Goal: Task Accomplishment & Management: Use online tool/utility

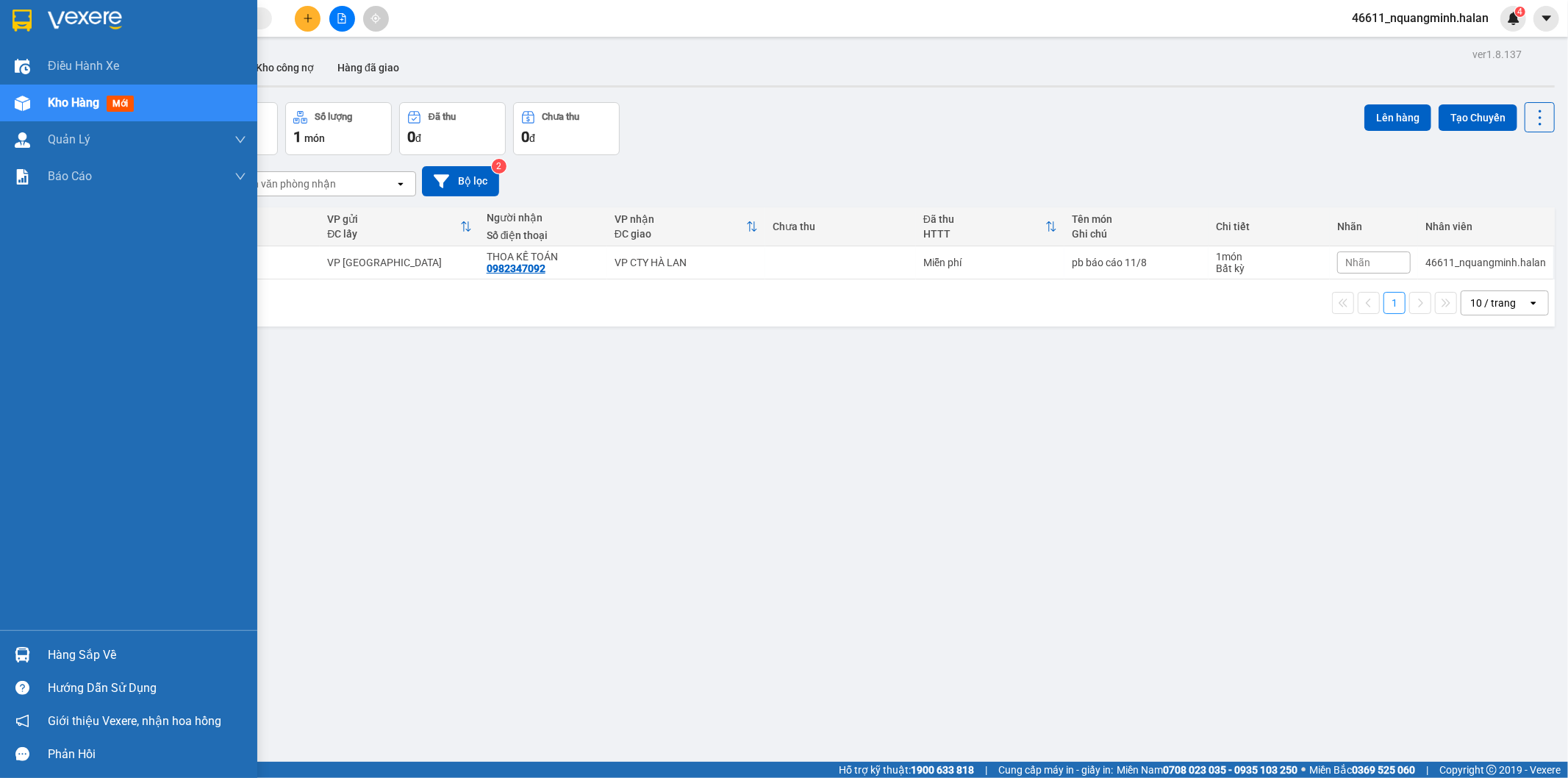
drag, startPoint x: 19, startPoint y: 656, endPoint x: 228, endPoint y: 543, distance: 237.6
click at [19, 655] on img at bounding box center [22, 655] width 15 height 15
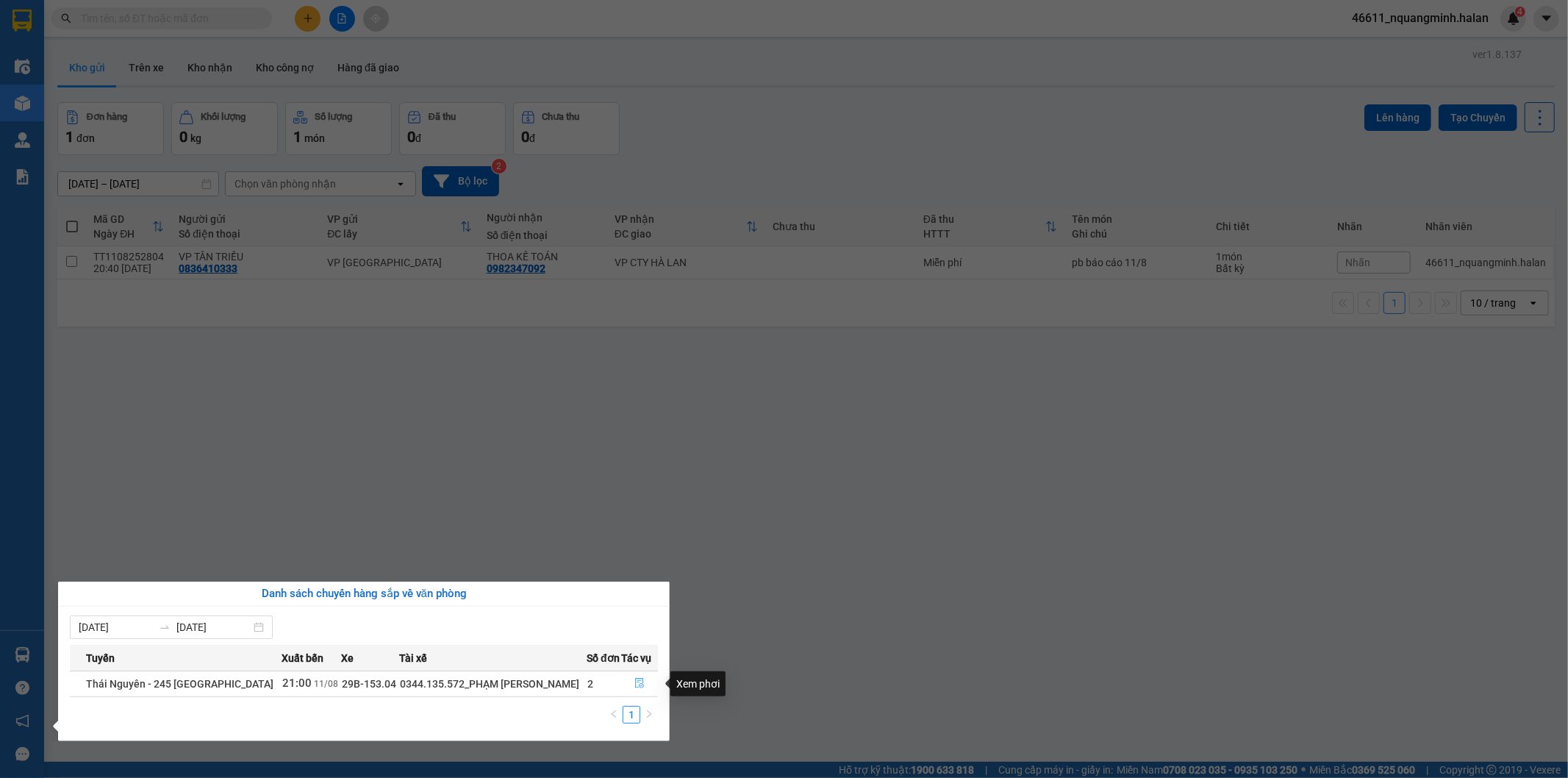
click at [643, 679] on button "button" at bounding box center [639, 683] width 35 height 23
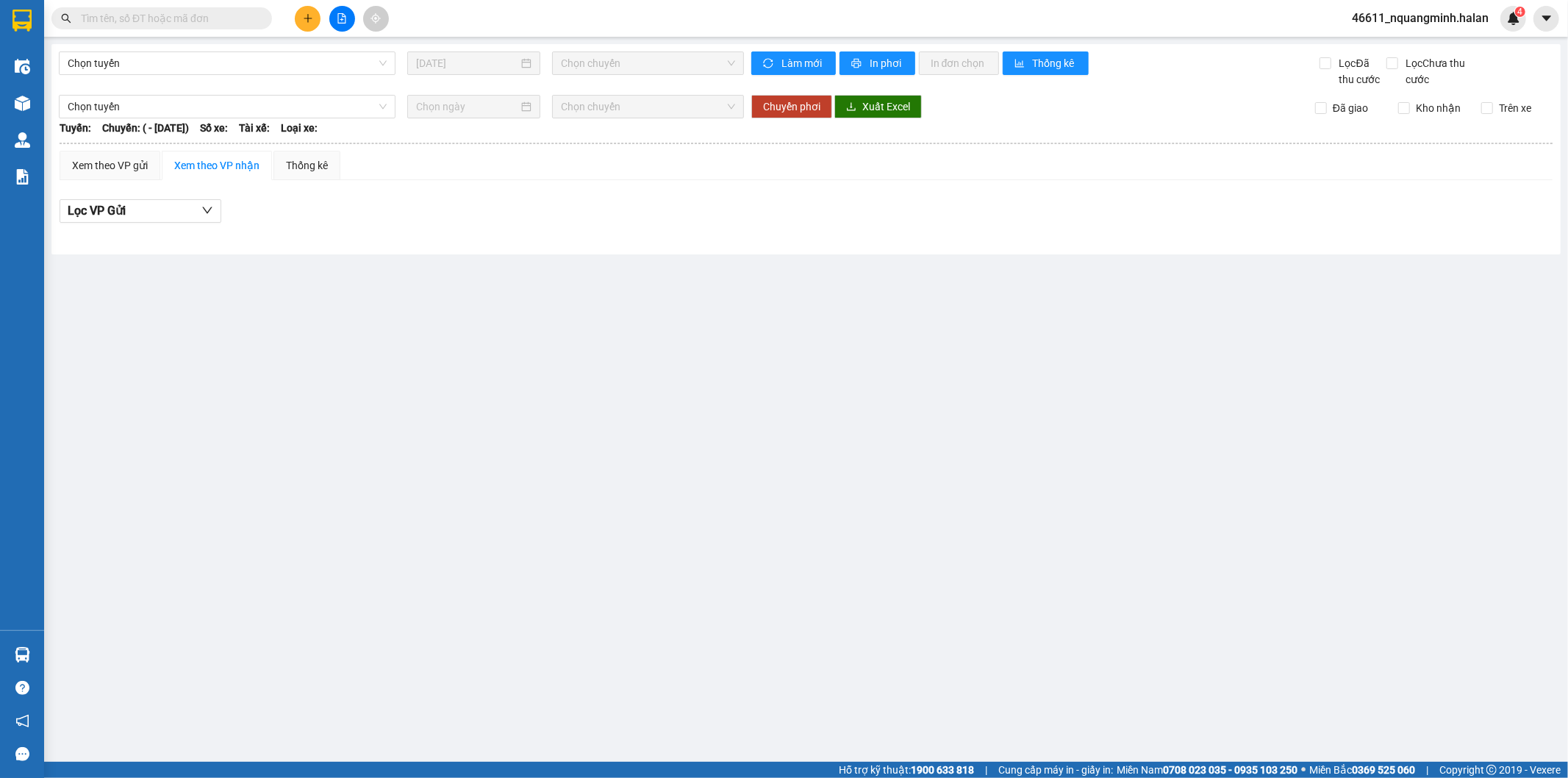
click at [593, 544] on main "Chọn tuyến 11/08/2025 Chọn chuyến Làm mới In phơi In đơn chọn Thống kê Lọc Đã t…" at bounding box center [784, 380] width 1568 height 762
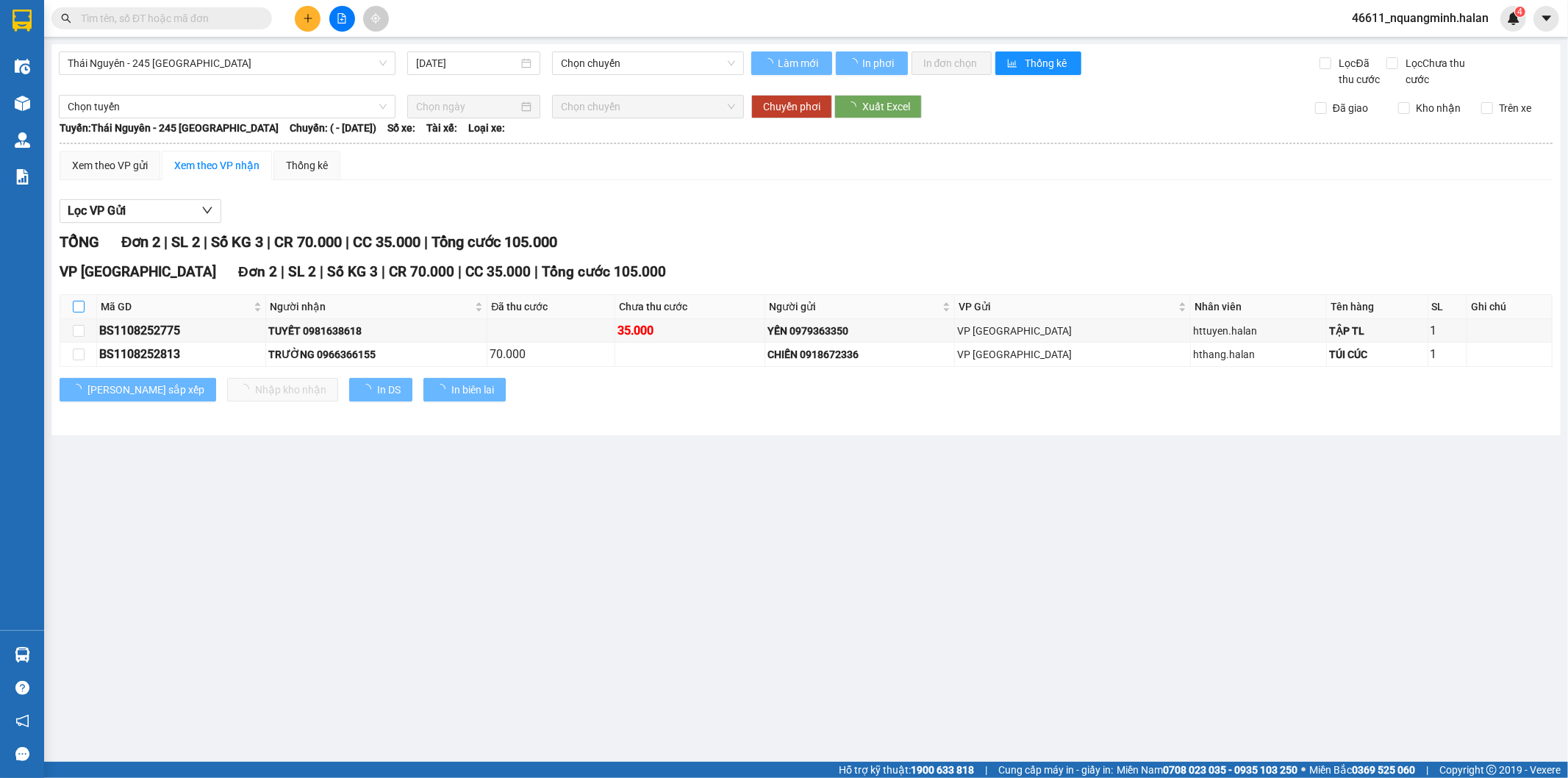
click at [78, 310] on input "checkbox" at bounding box center [79, 306] width 12 height 12
checkbox input "true"
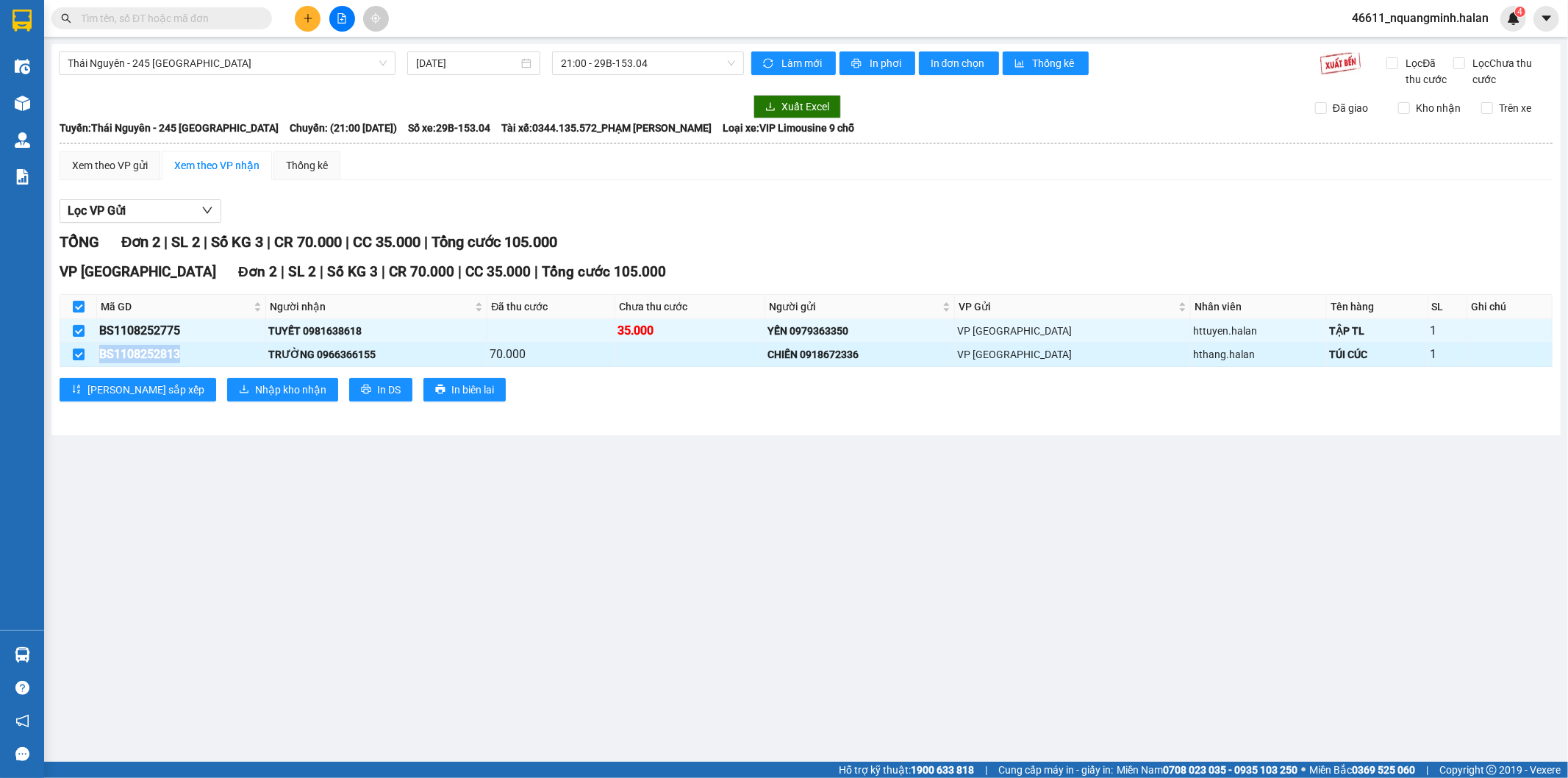
copy tr "BS1108252813"
drag, startPoint x: 214, startPoint y: 351, endPoint x: 94, endPoint y: 363, distance: 120.6
click at [94, 363] on tr "BS1108252813 TRƯỜNG 0966366155 70.000 CHIẾN 0918672336 VP Bắc Sơn hthang.halan …" at bounding box center [806, 354] width 1492 height 23
drag, startPoint x: 203, startPoint y: 395, endPoint x: 240, endPoint y: 374, distance: 42.5
click at [255, 395] on span "Nhập kho nhận" at bounding box center [290, 389] width 71 height 16
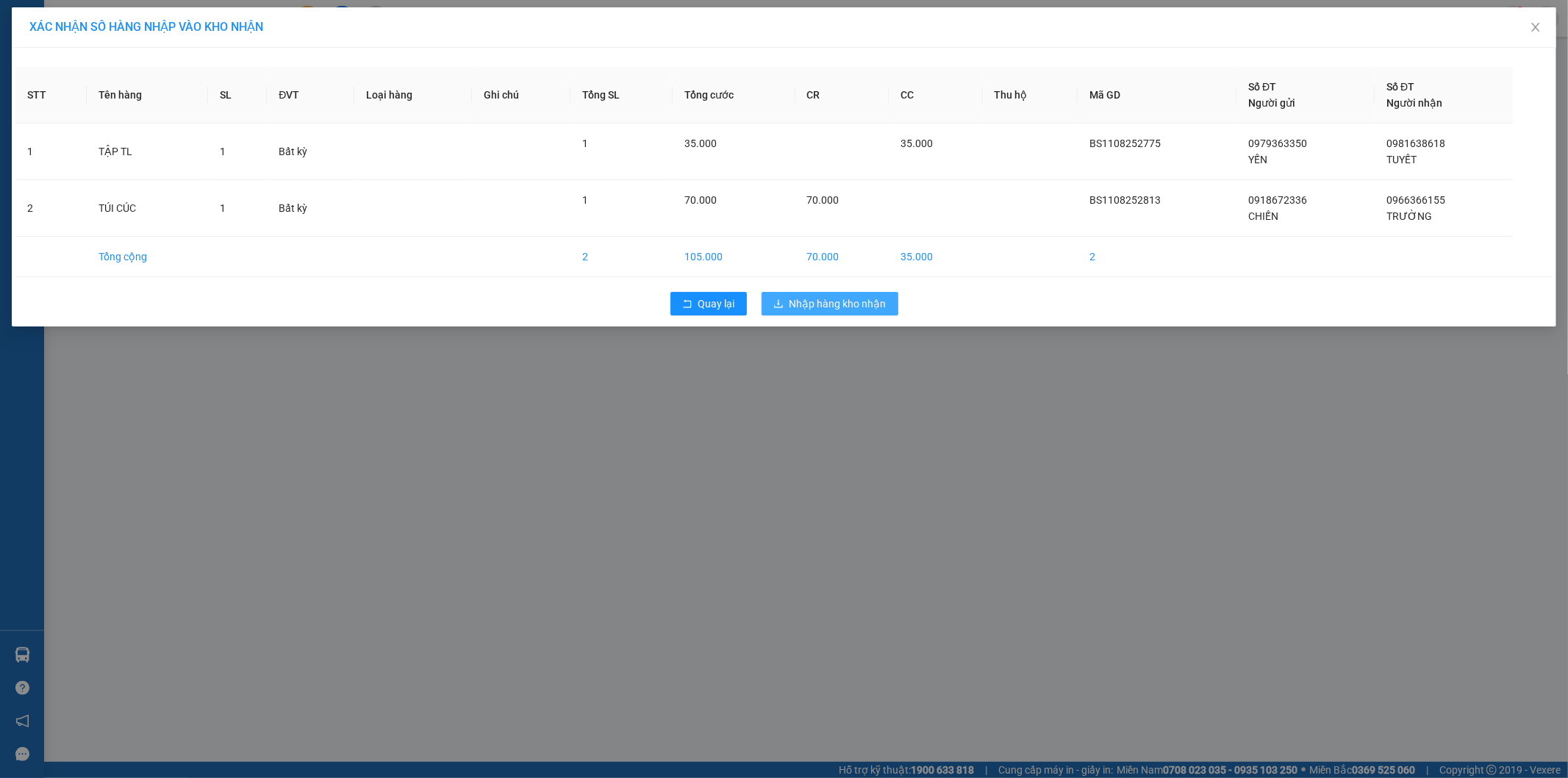
drag, startPoint x: 857, startPoint y: 303, endPoint x: 821, endPoint y: 295, distance: 36.9
click at [856, 304] on span "Nhập hàng kho nhận" at bounding box center [838, 303] width 97 height 16
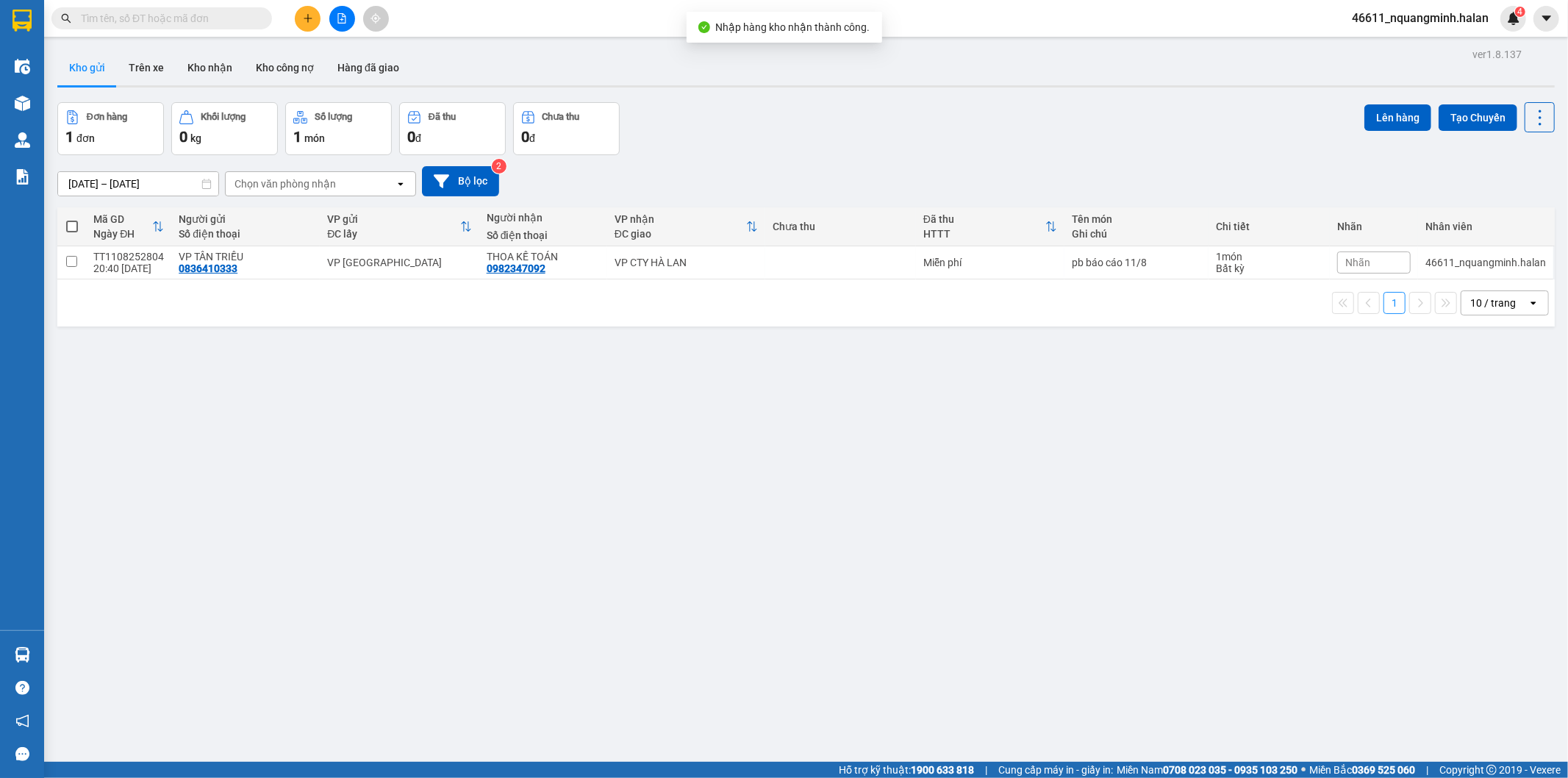
click at [196, 15] on input "text" at bounding box center [168, 18] width 174 height 16
paste input "BS1108252813"
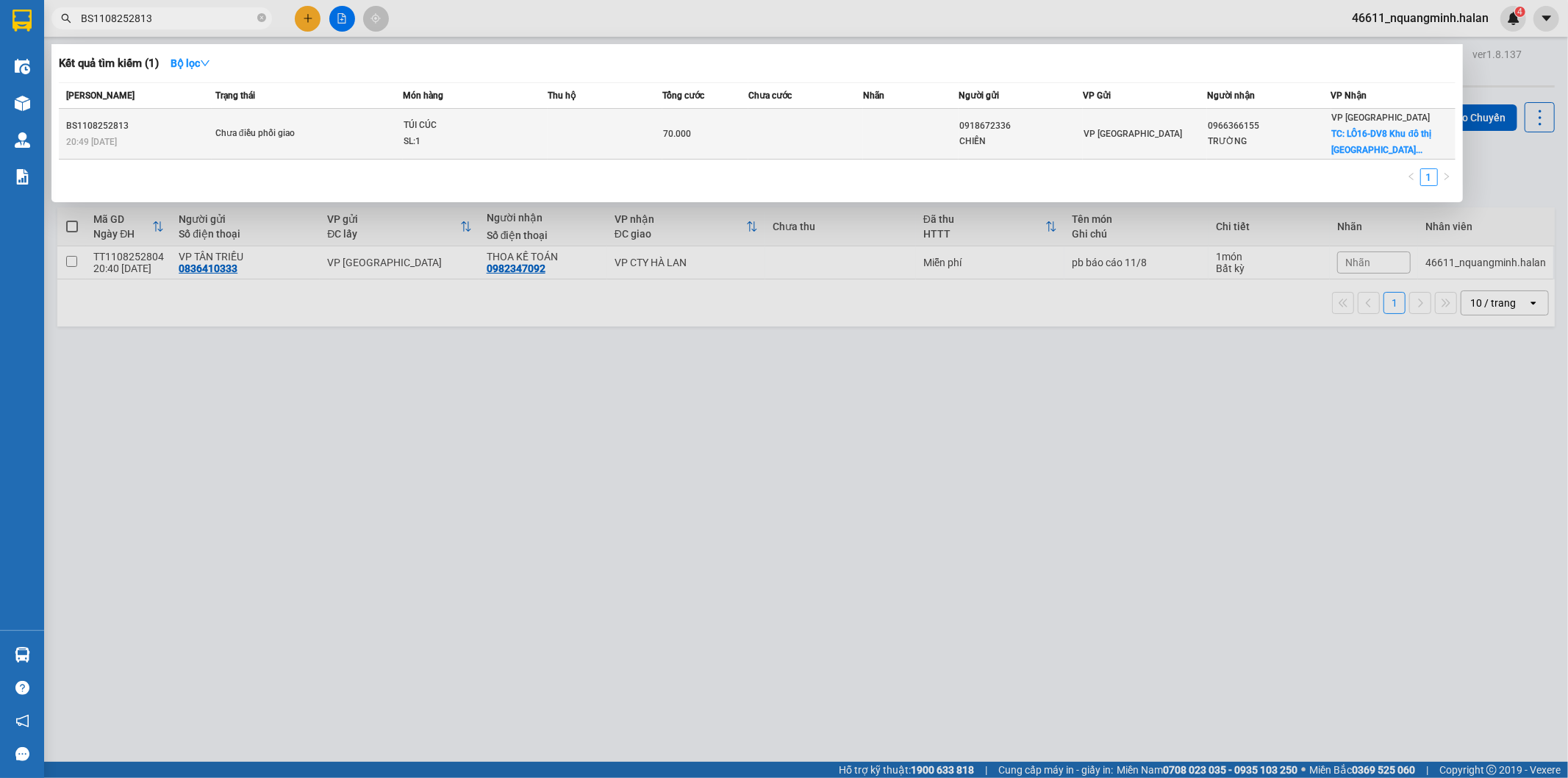
type input "BS1108252813"
click at [784, 140] on td at bounding box center [806, 133] width 114 height 51
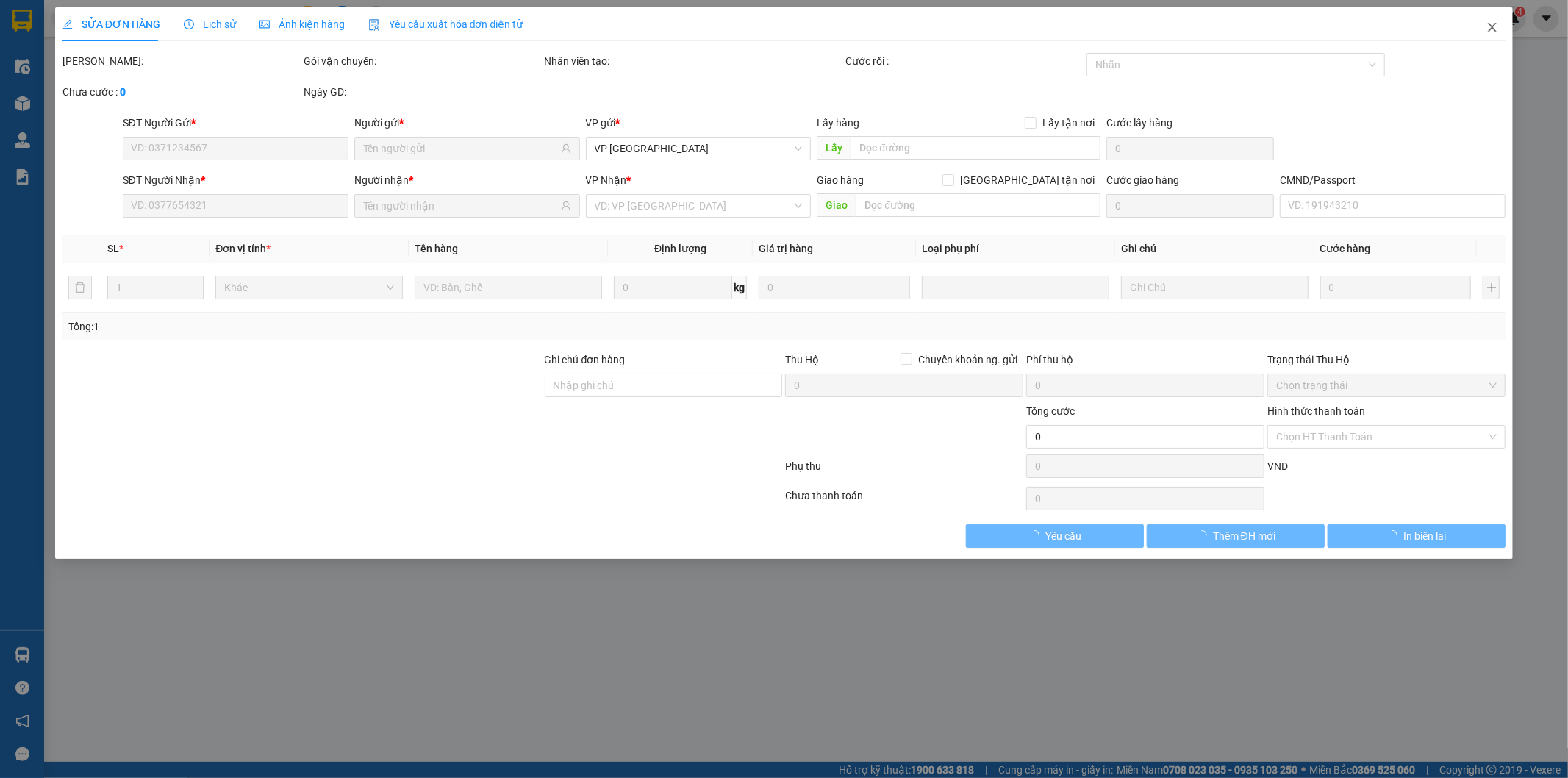
type input "0918672336"
type input "CHIẾN"
type input "0966366155"
type input "TRƯỜNG"
checkbox input "true"
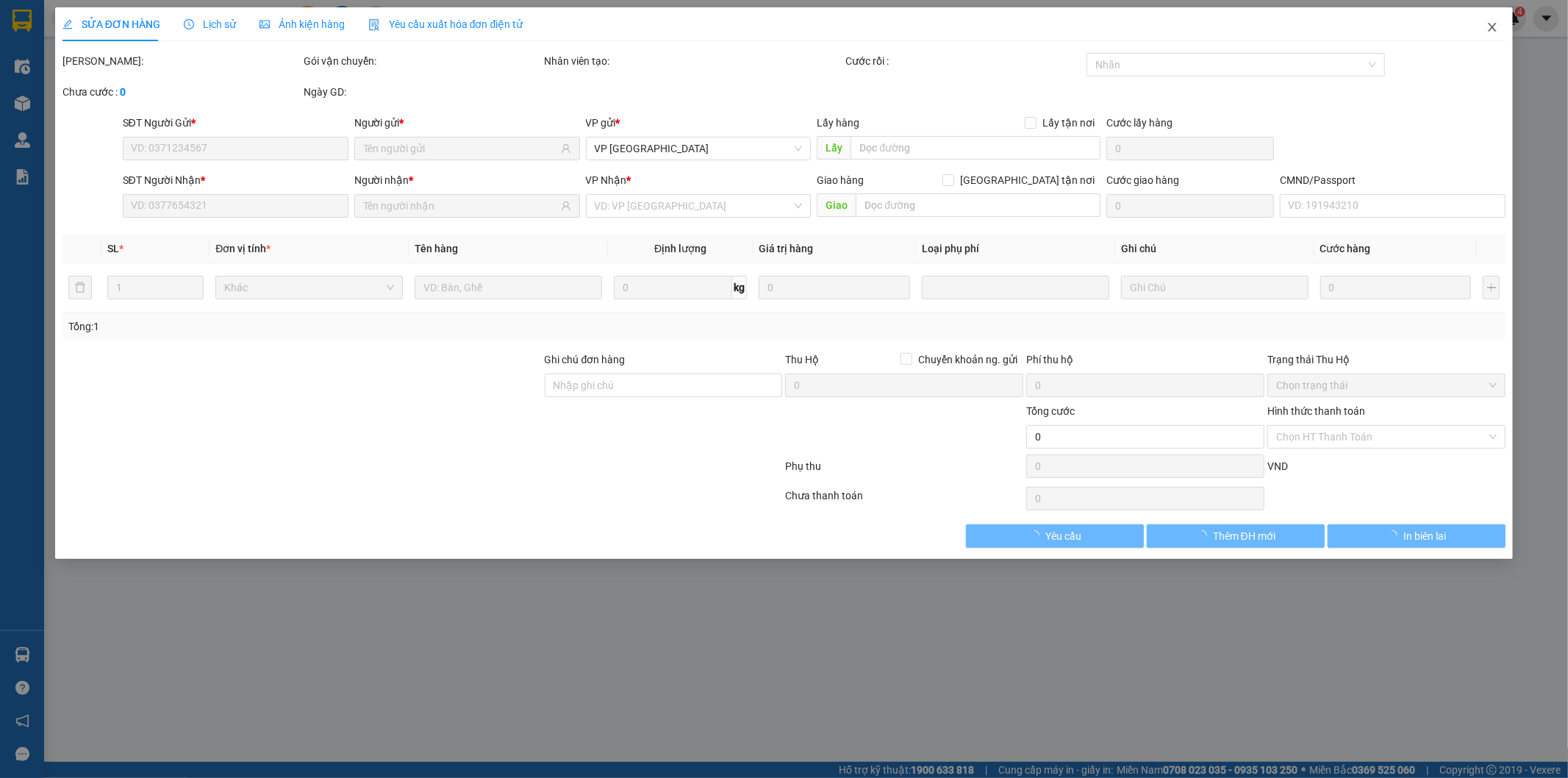
type input "LÔ16-DV8 Khu đô thị Tây Nam Linh Đàm, Hoàng Liệt, Hoàng Mai, Hà Nội, Việt Nam"
type input "35.000"
type input "70.000"
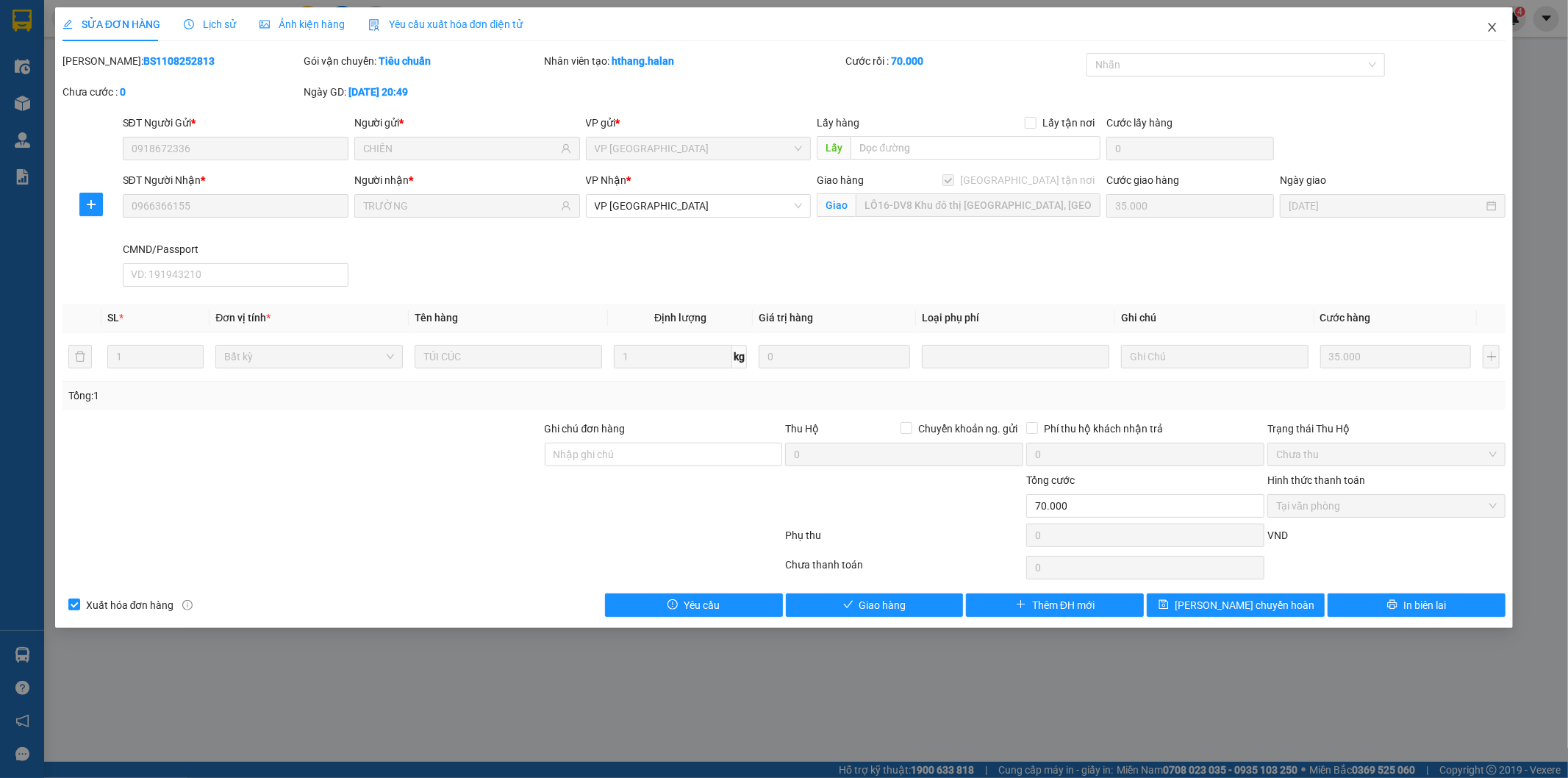
click at [1491, 23] on icon "close" at bounding box center [1492, 28] width 12 height 12
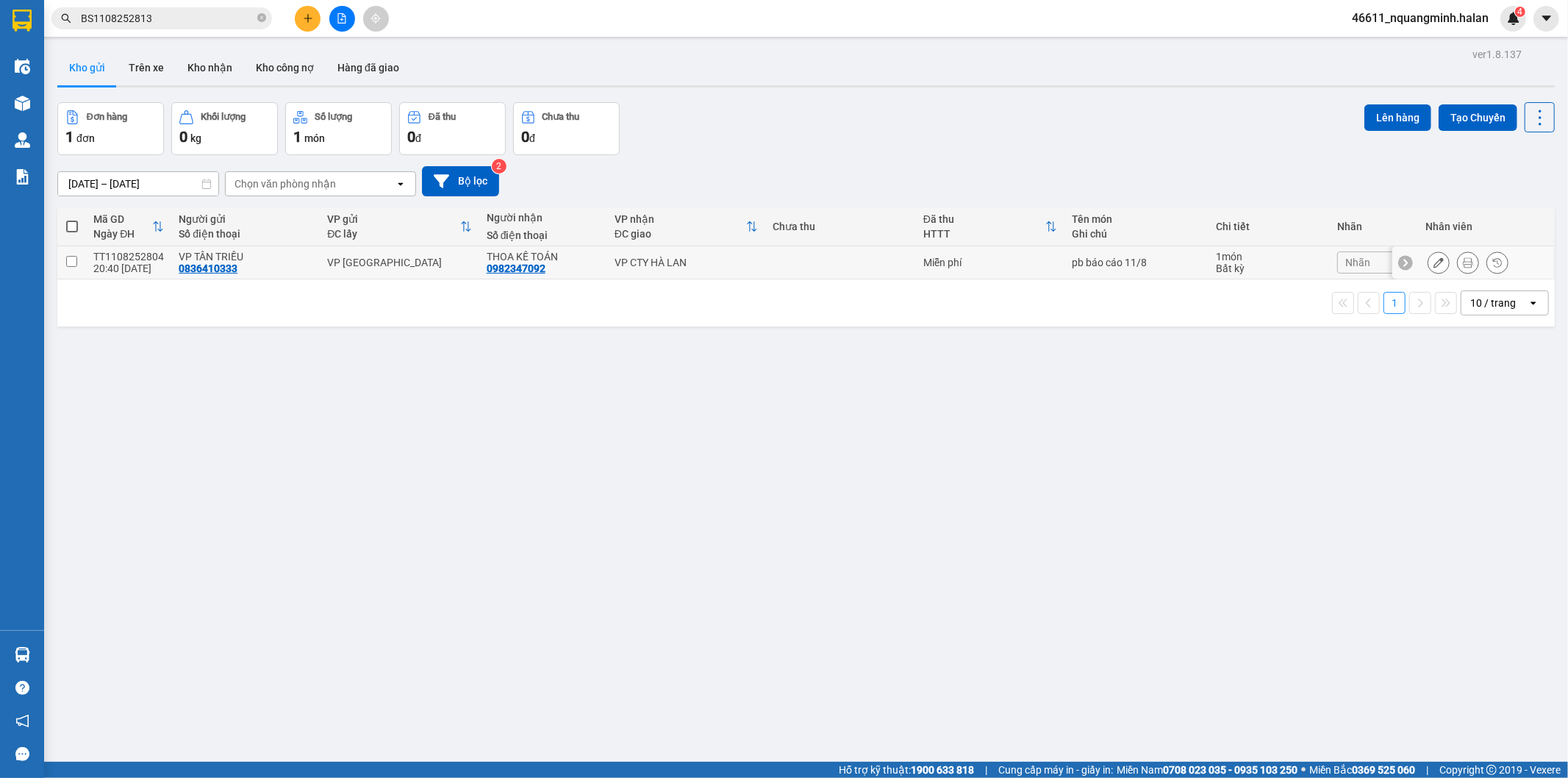
drag, startPoint x: 387, startPoint y: 258, endPoint x: 427, endPoint y: 254, distance: 40.2
click at [388, 258] on div "VP [PERSON_NAME]" at bounding box center [398, 262] width 144 height 12
checkbox input "true"
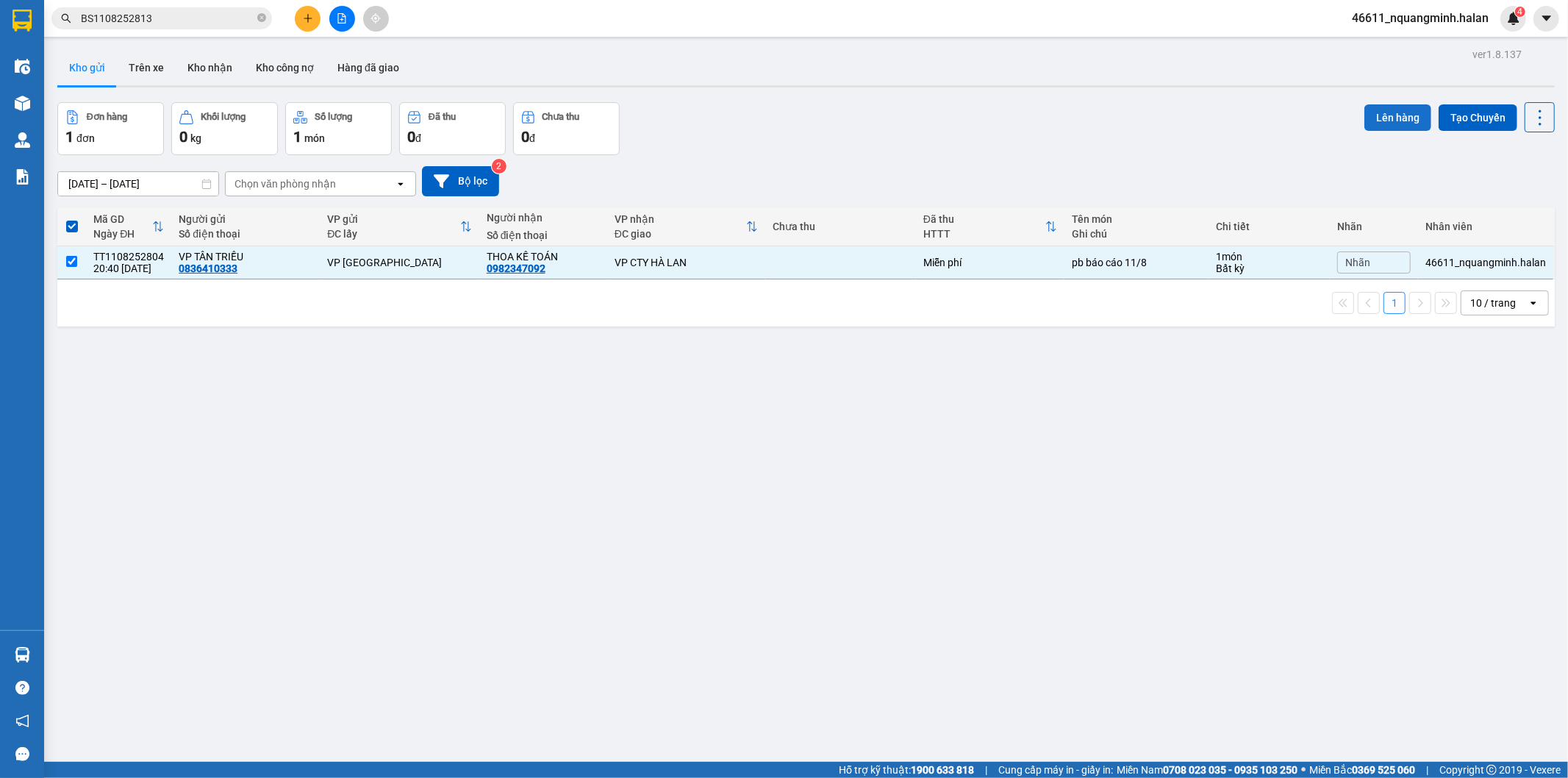
click at [1387, 121] on button "Lên hàng" at bounding box center [1398, 117] width 67 height 27
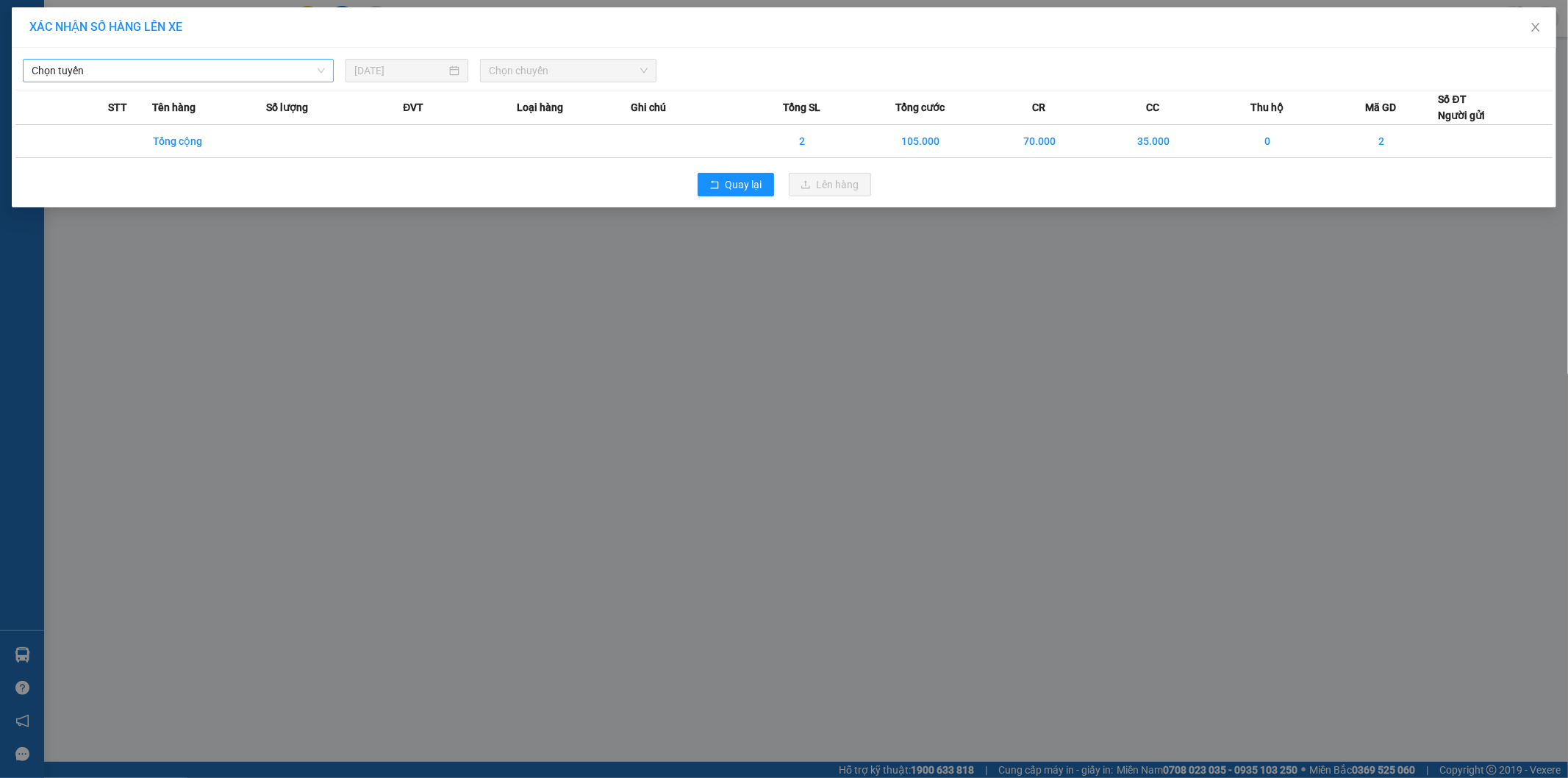
click at [194, 71] on span "Chọn tuyến" at bounding box center [178, 71] width 293 height 22
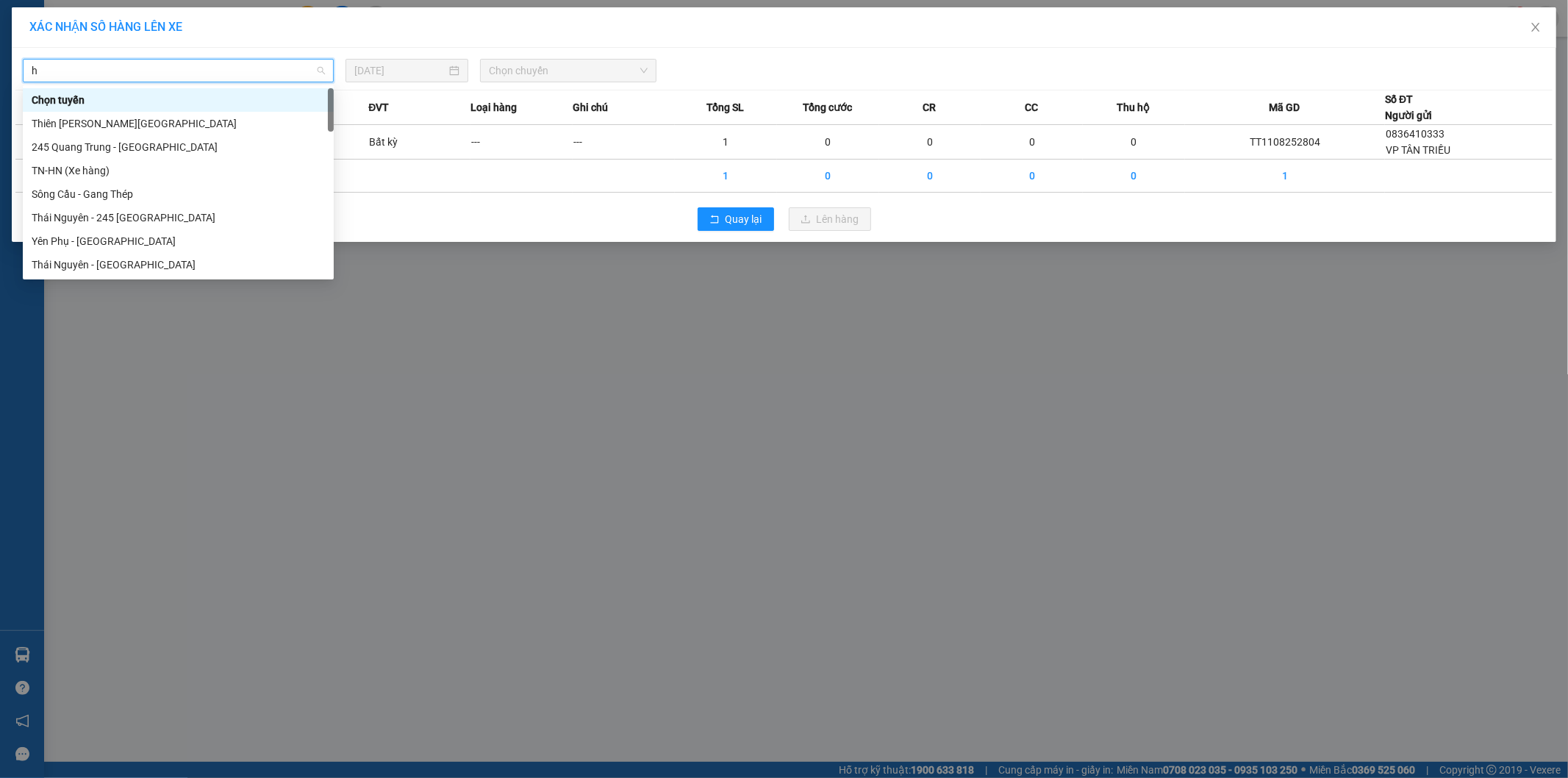
type input "hn"
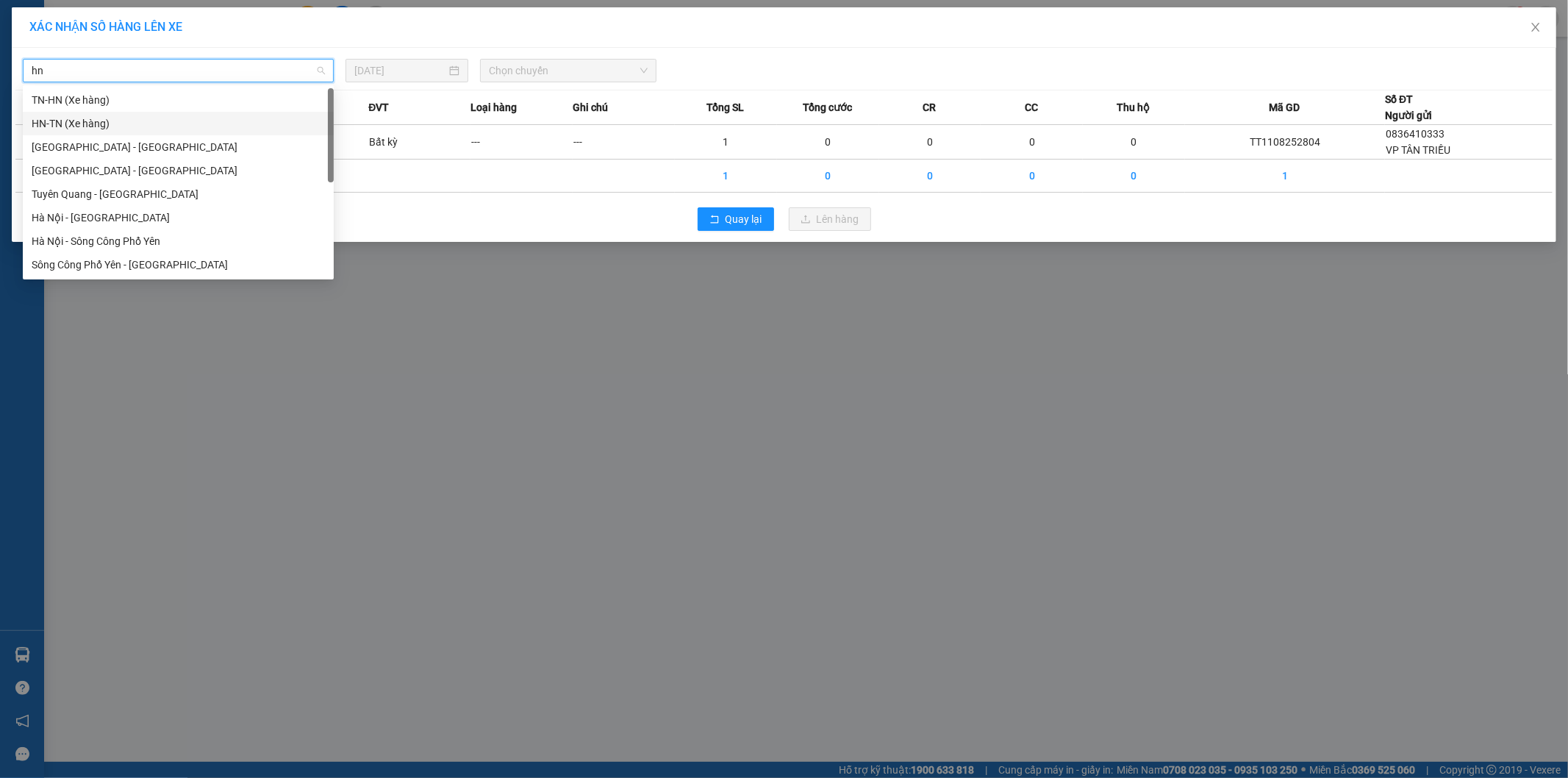
click at [97, 121] on div "HN-TN (Xe hàng)" at bounding box center [178, 123] width 293 height 16
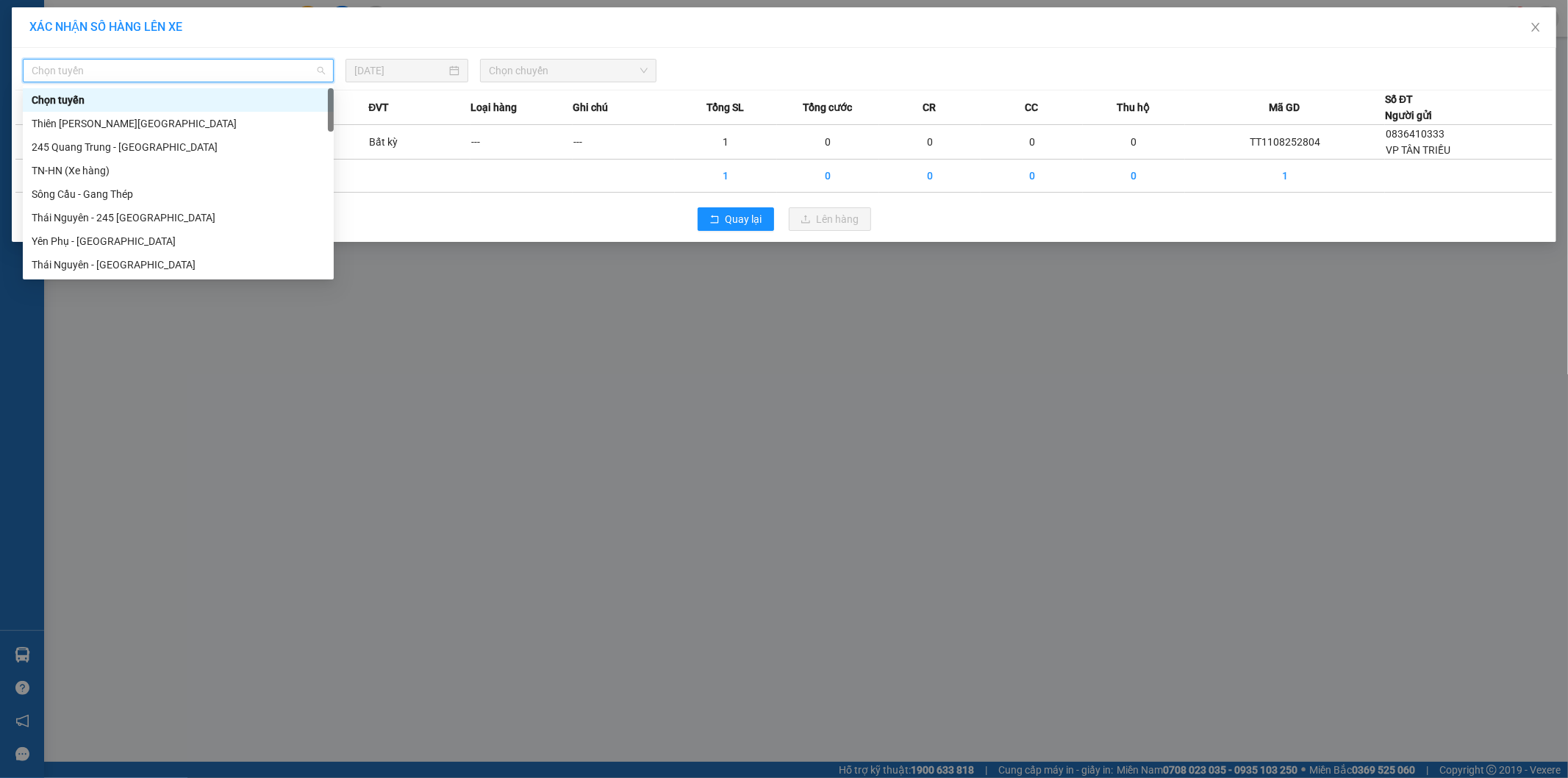
click at [145, 68] on span "Chọn tuyến" at bounding box center [178, 71] width 293 height 22
click at [108, 149] on div "245 Quang Trung - Thái Nguyên" at bounding box center [178, 146] width 293 height 16
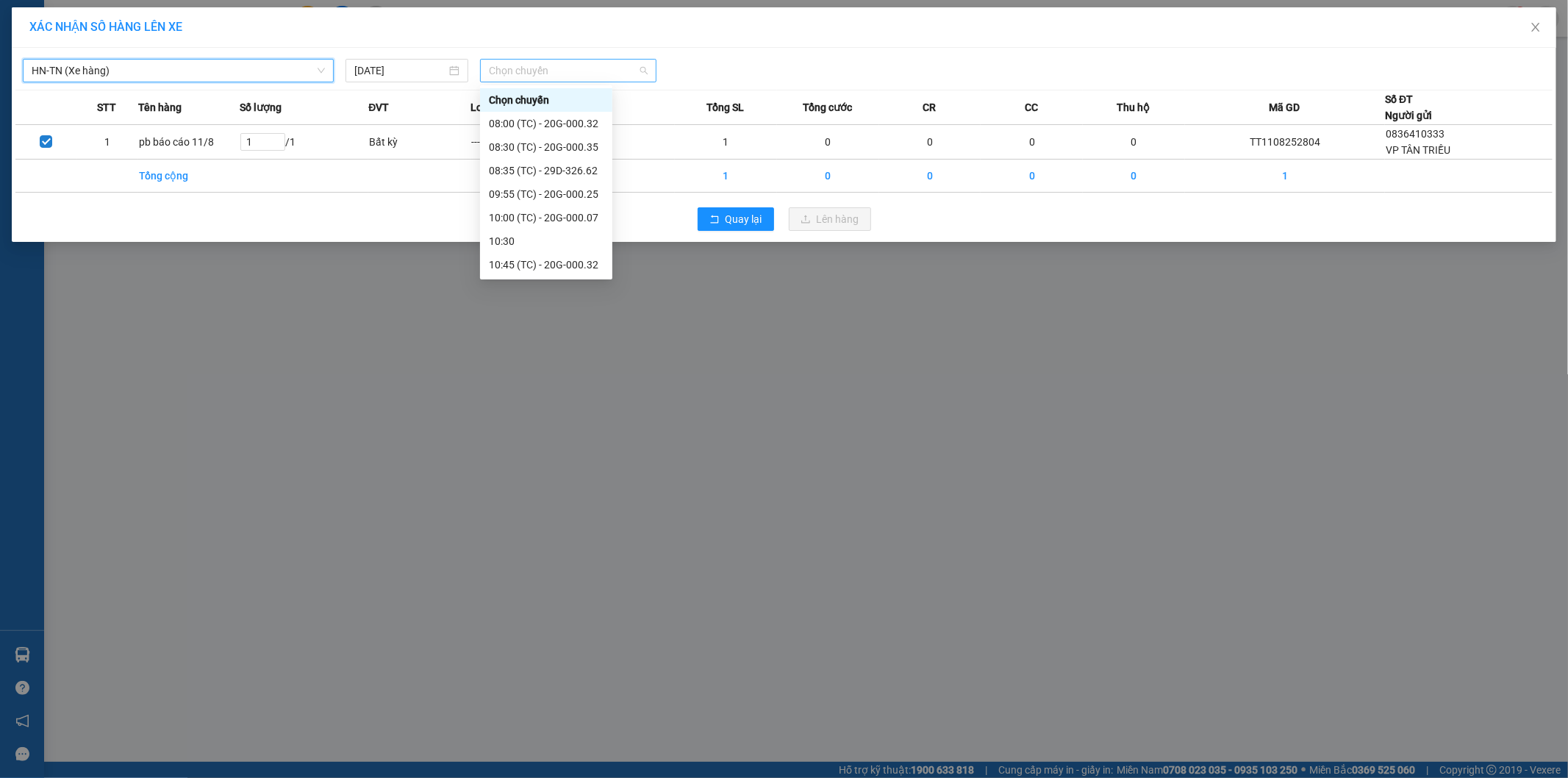
click at [545, 70] on span "Chọn chuyến" at bounding box center [568, 71] width 159 height 22
click at [425, 63] on input "11/08/2025" at bounding box center [400, 71] width 92 height 16
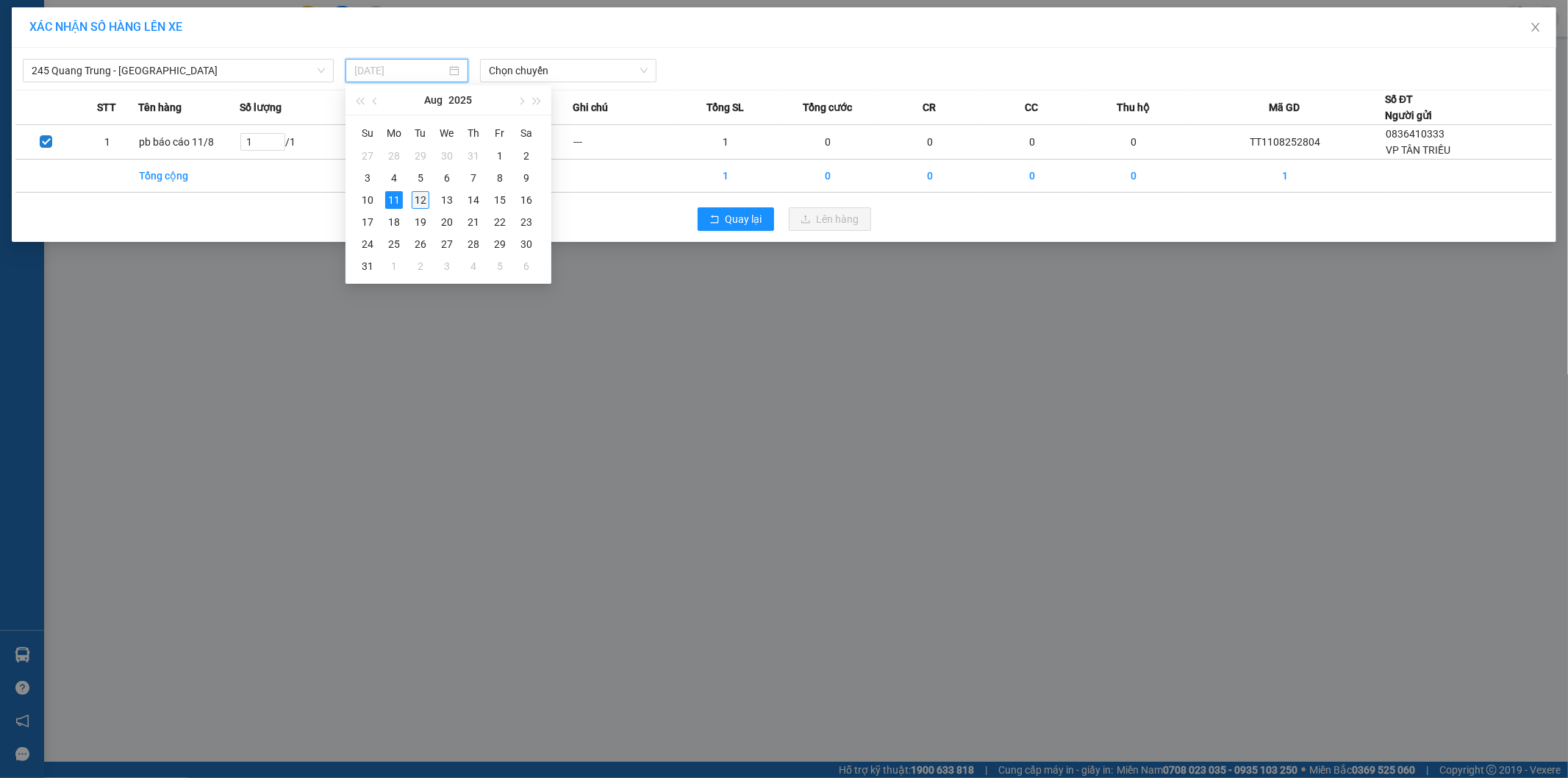
drag, startPoint x: 417, startPoint y: 203, endPoint x: 495, endPoint y: 105, distance: 125.3
click at [417, 204] on div "12" at bounding box center [420, 200] width 18 height 18
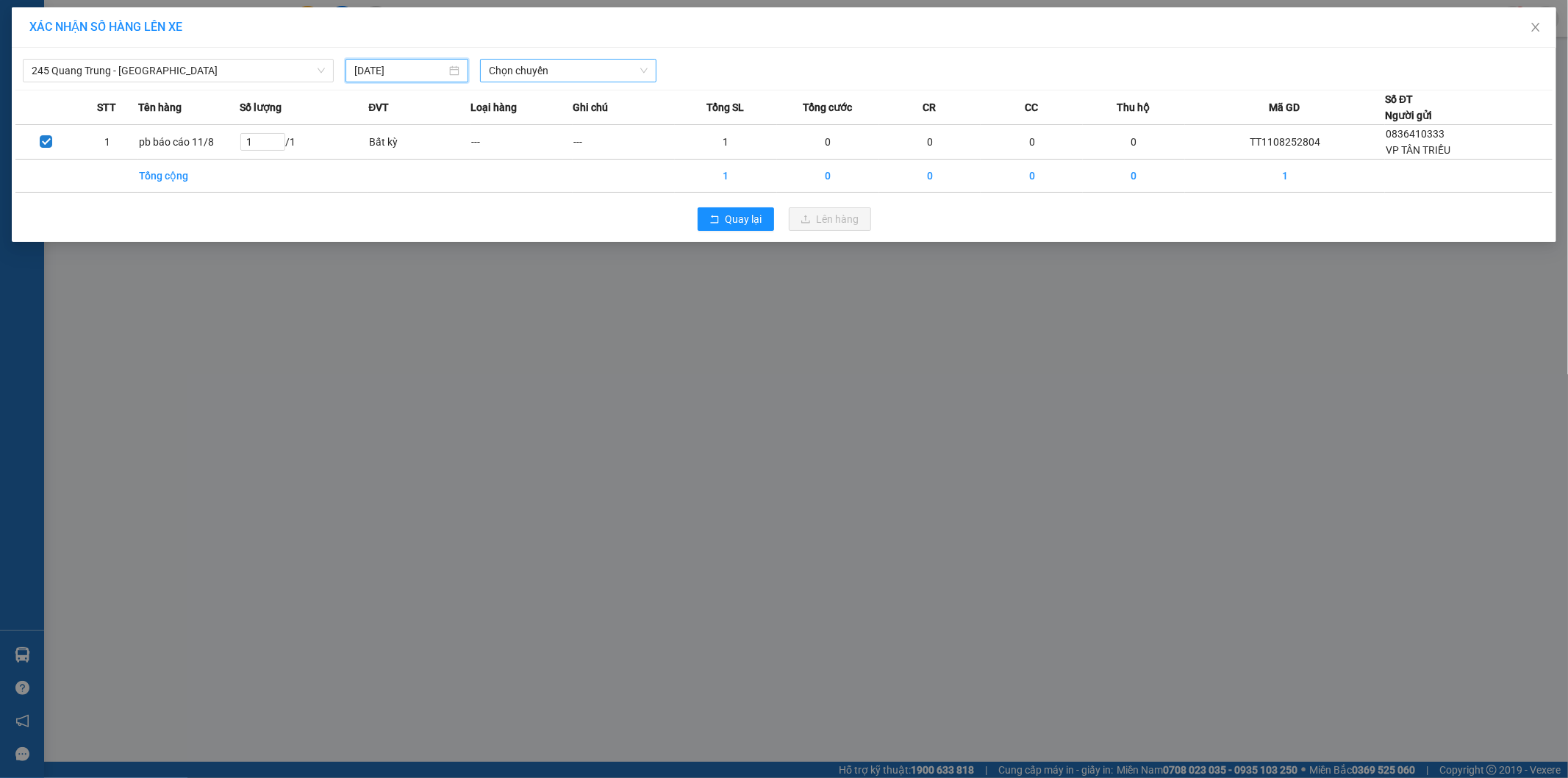
click at [524, 66] on span "Chọn chuyến" at bounding box center [568, 71] width 159 height 22
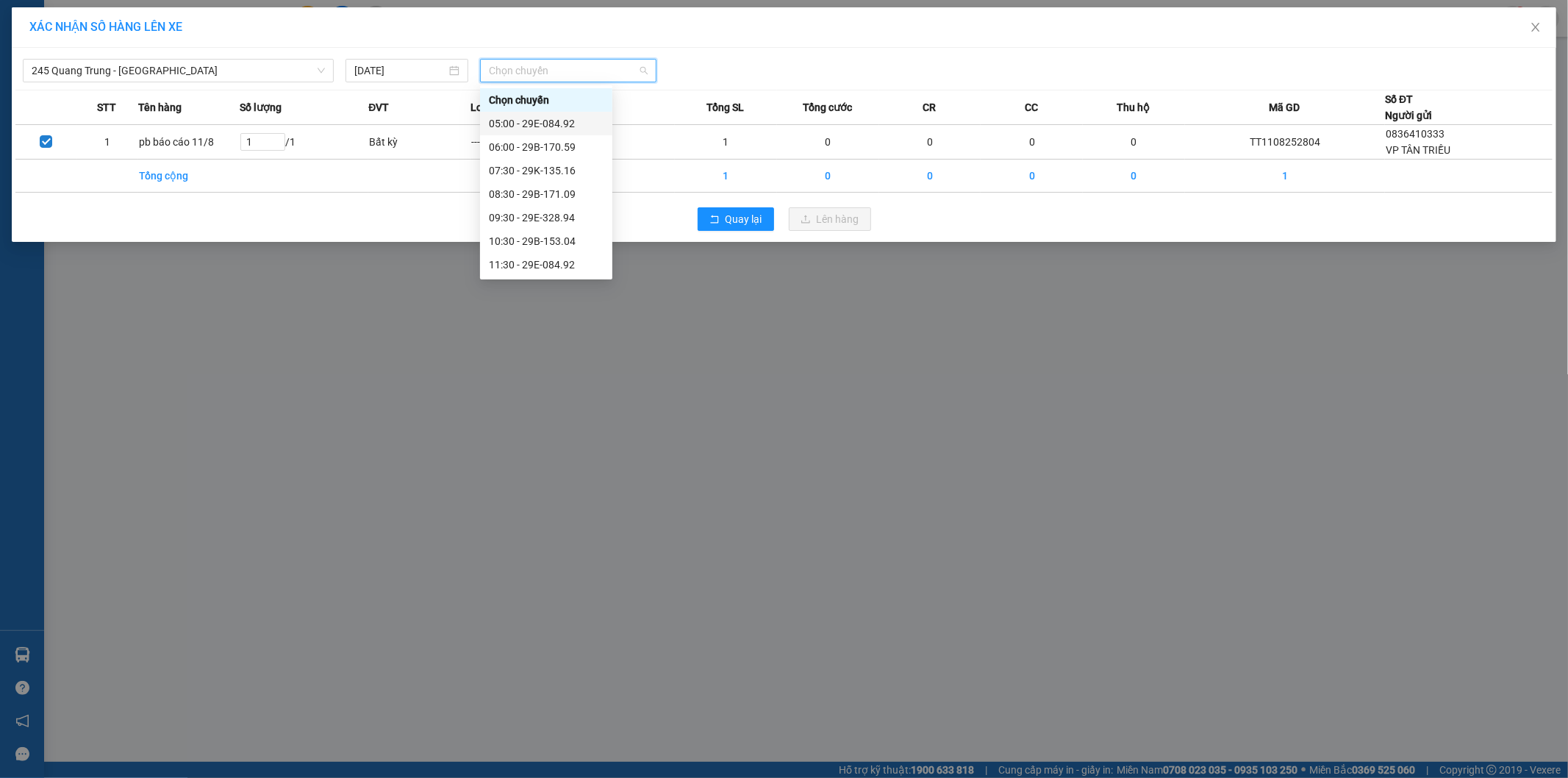
type input "12/08/2025"
click at [547, 149] on div "06:00 - 29B-153.04" at bounding box center [546, 146] width 114 height 16
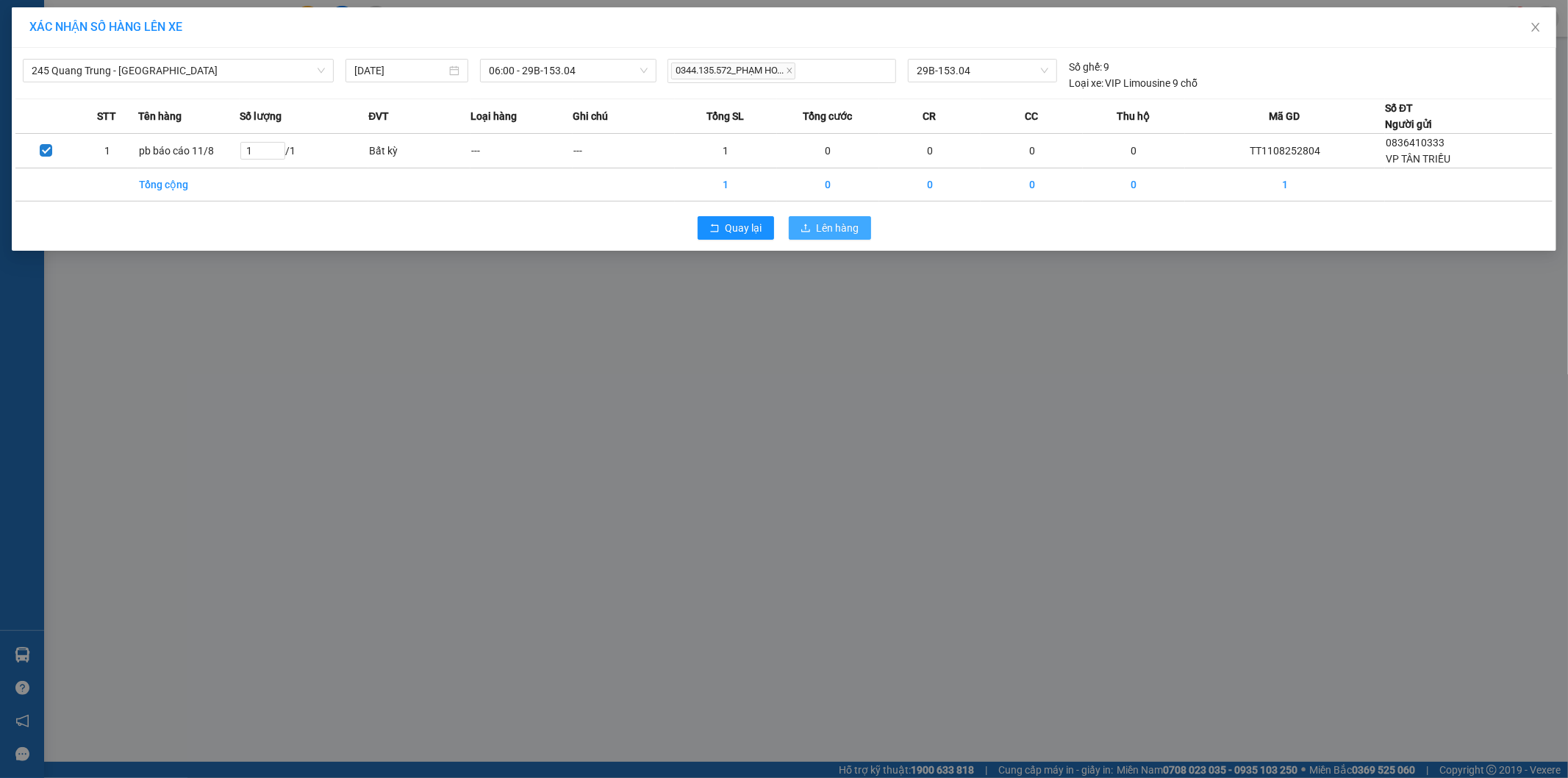
click at [834, 231] on span "Lên hàng" at bounding box center [838, 227] width 43 height 16
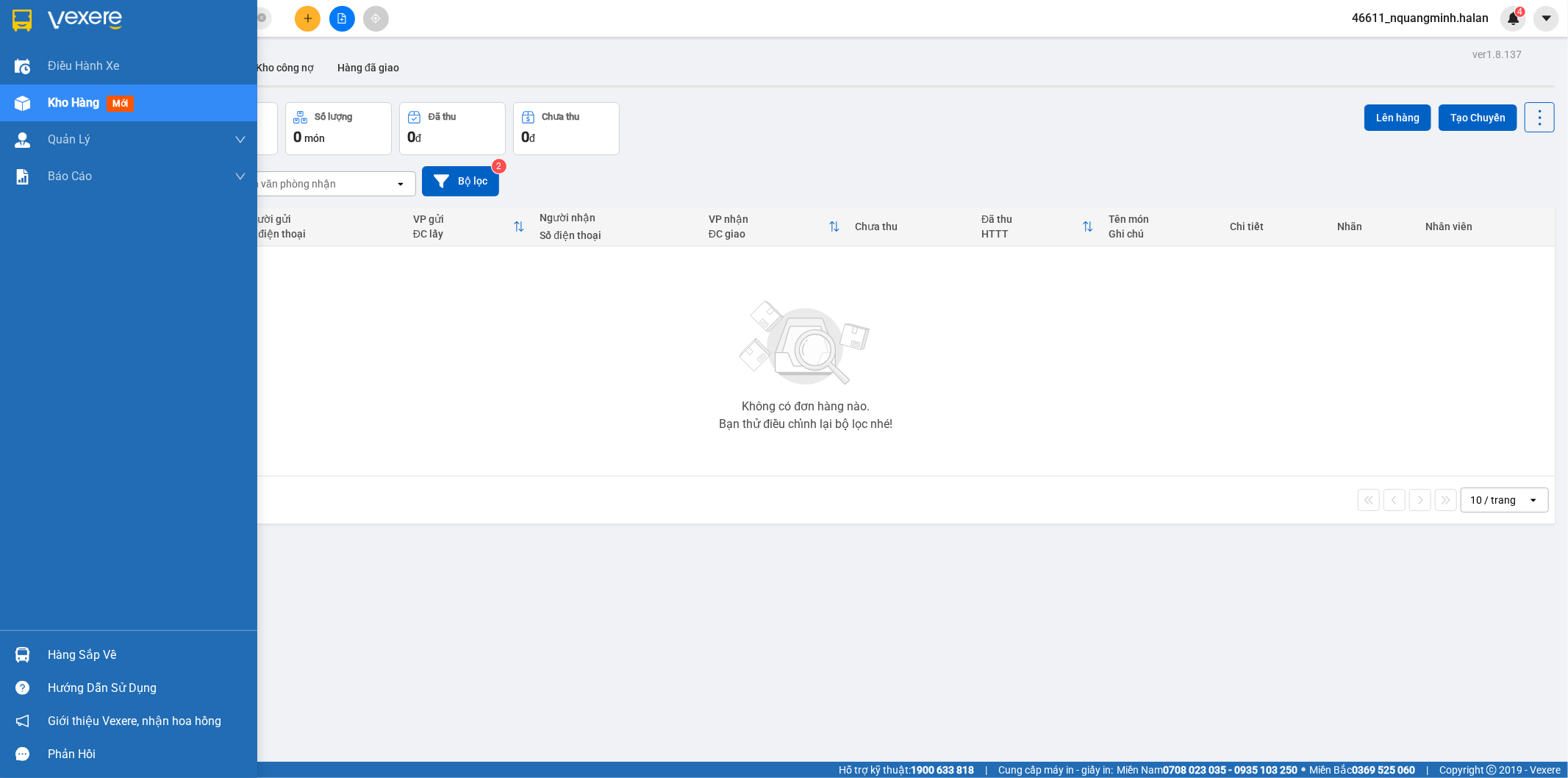
click at [16, 649] on img at bounding box center [22, 655] width 15 height 15
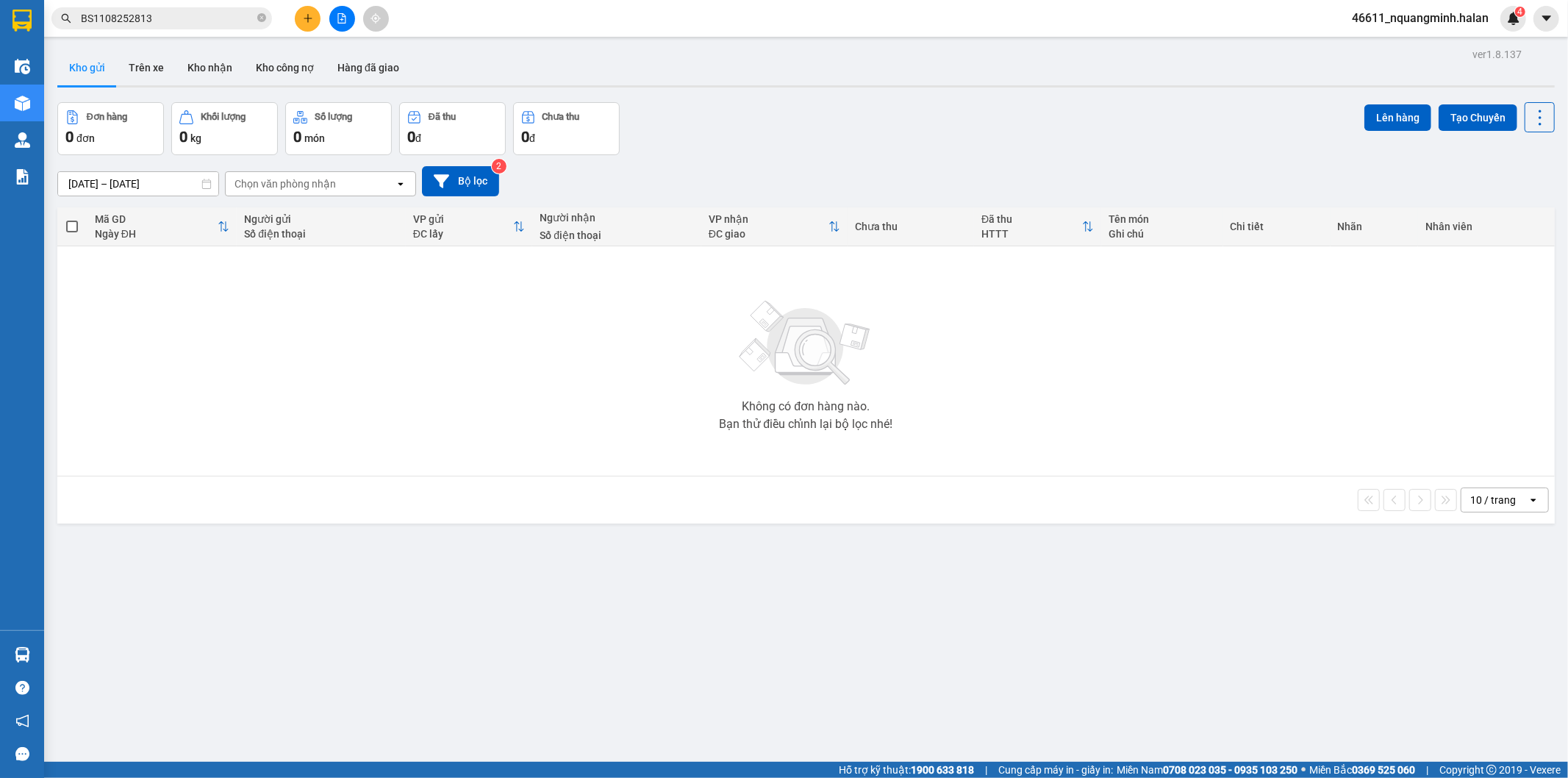
click at [490, 419] on section "Kết quả tìm kiếm ( 1 ) Bộ lọc Mã ĐH Trạng thái Món hàng Thu hộ Tổng cước Chưa c…" at bounding box center [784, 389] width 1568 height 778
click at [201, 60] on button "Kho nhận" at bounding box center [209, 67] width 68 height 35
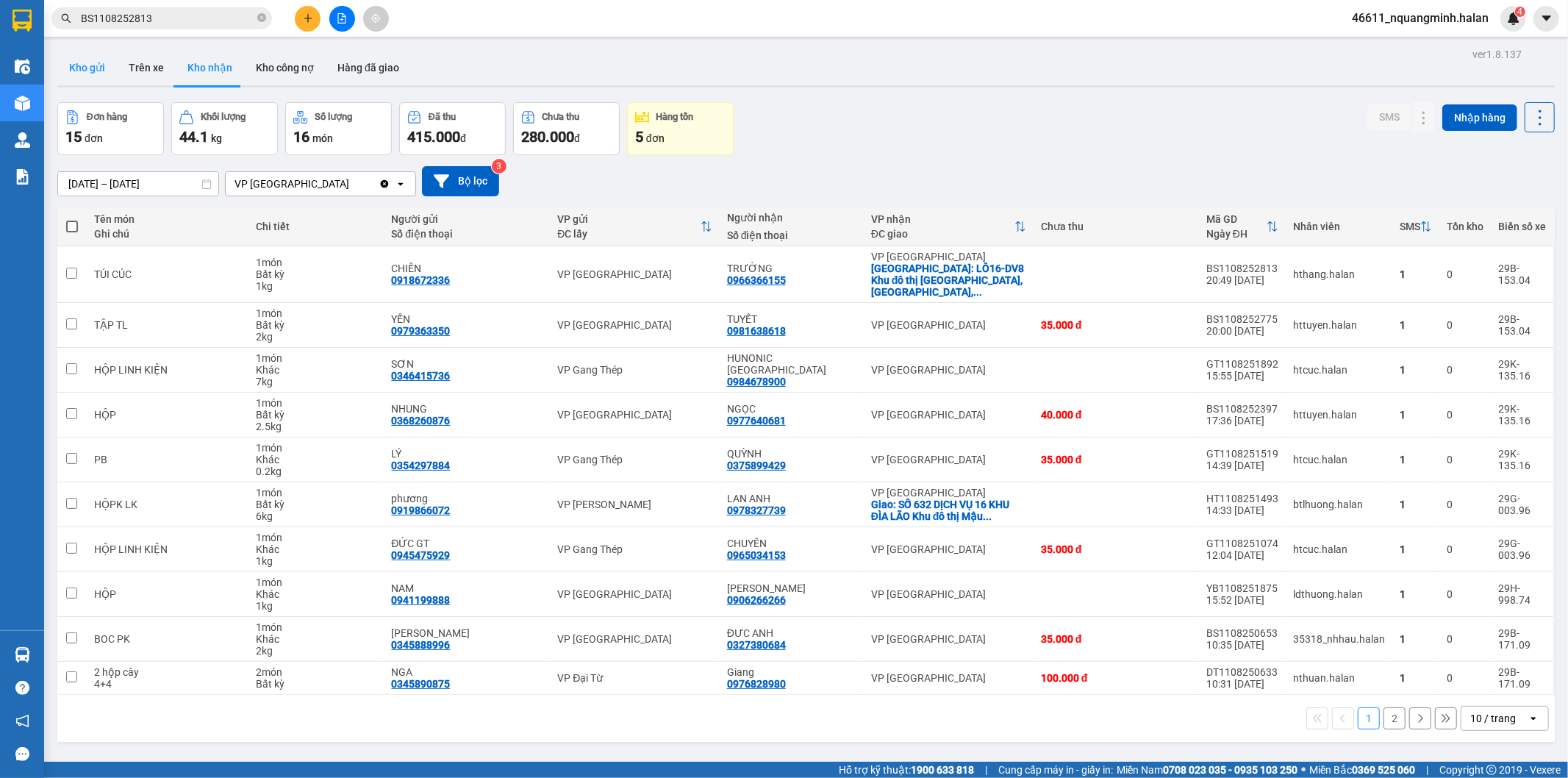
click at [89, 67] on button "Kho gửi" at bounding box center [87, 67] width 59 height 35
